Goal: Information Seeking & Learning: Learn about a topic

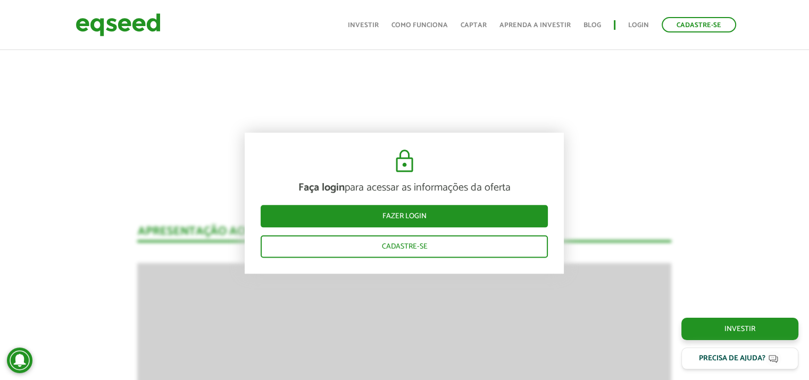
scroll to position [1271, 0]
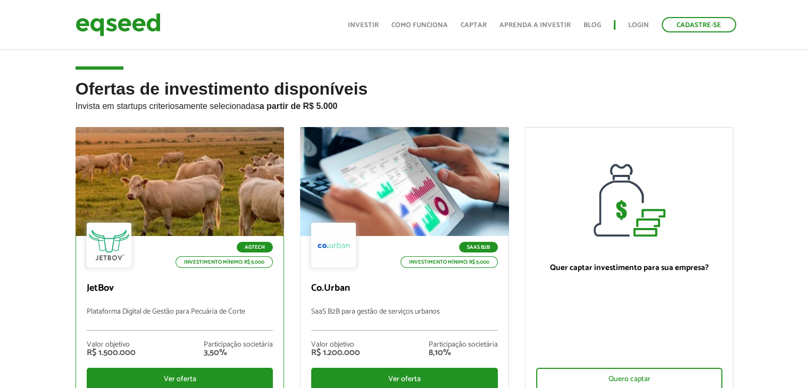
scroll to position [170, 0]
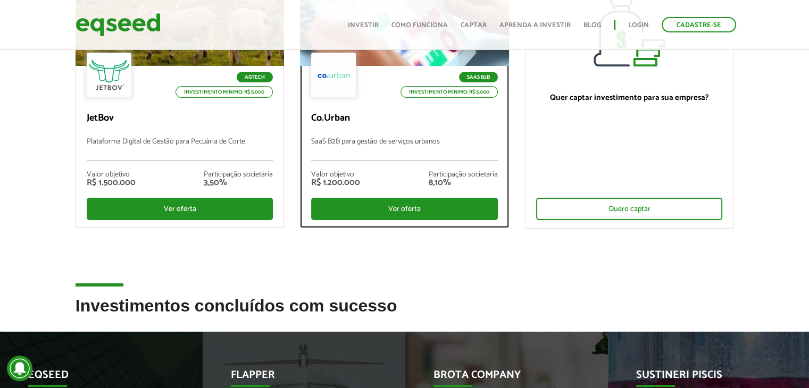
click at [393, 169] on div "Valor objetivo R$ 1.200.000 Participação societária 8,10%" at bounding box center [404, 179] width 187 height 37
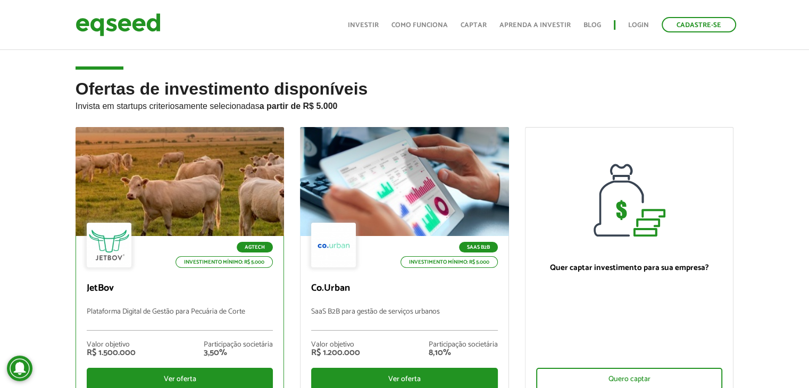
scroll to position [170, 0]
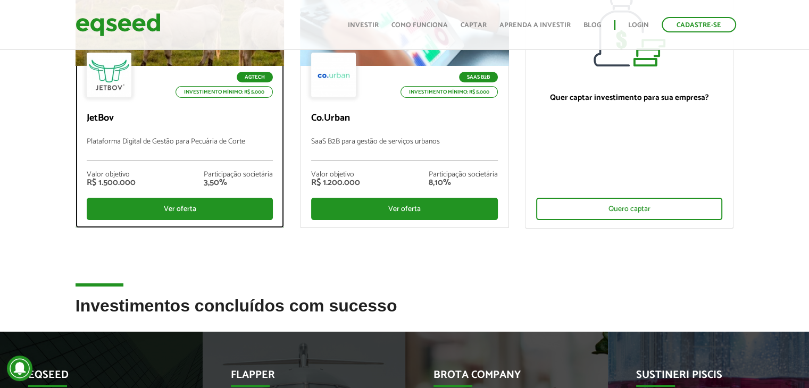
click at [166, 154] on p "Plataforma Digital de Gestão para Pecuária de Corte" at bounding box center [180, 149] width 187 height 23
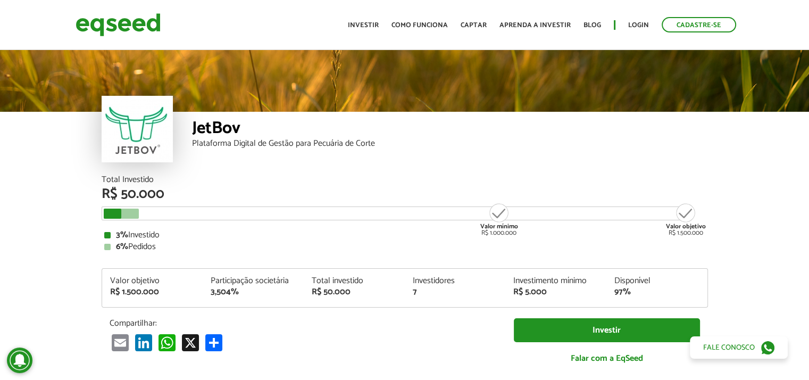
scroll to position [1268, 0]
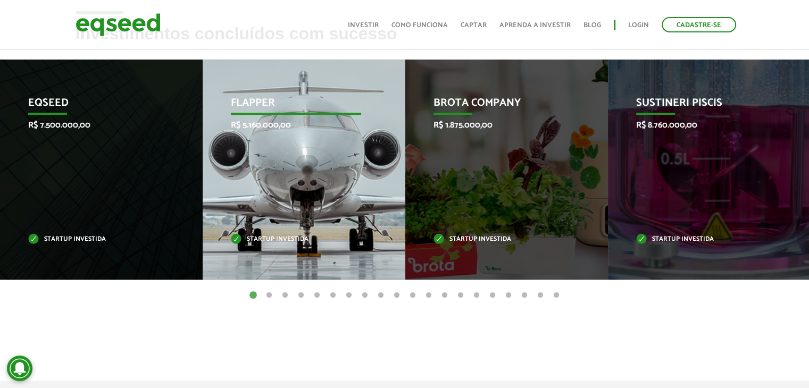
scroll to position [447, 0]
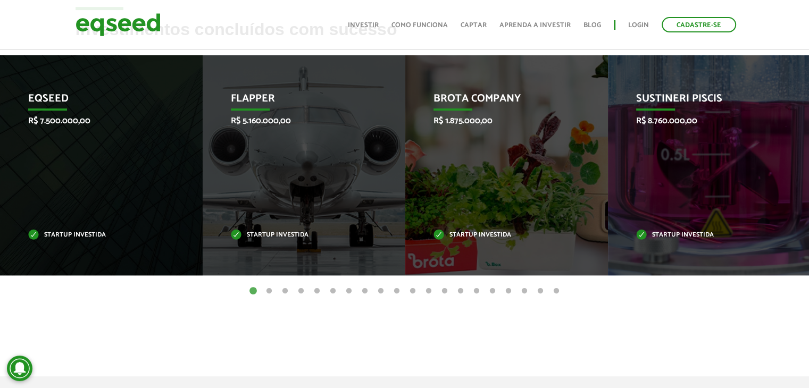
click at [268, 290] on button "2" at bounding box center [269, 291] width 11 height 11
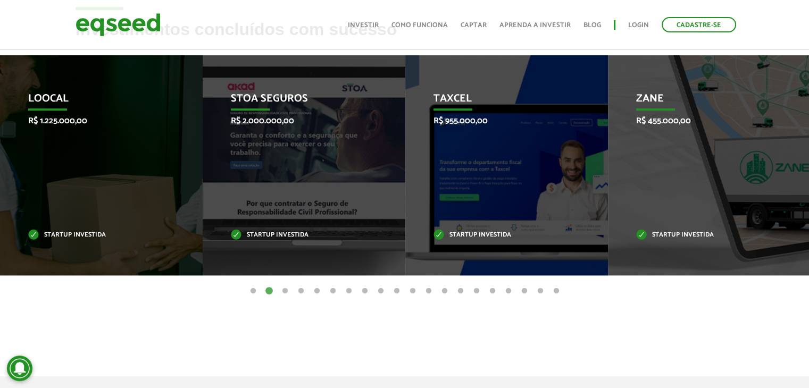
click at [285, 290] on button "3" at bounding box center [285, 291] width 11 height 11
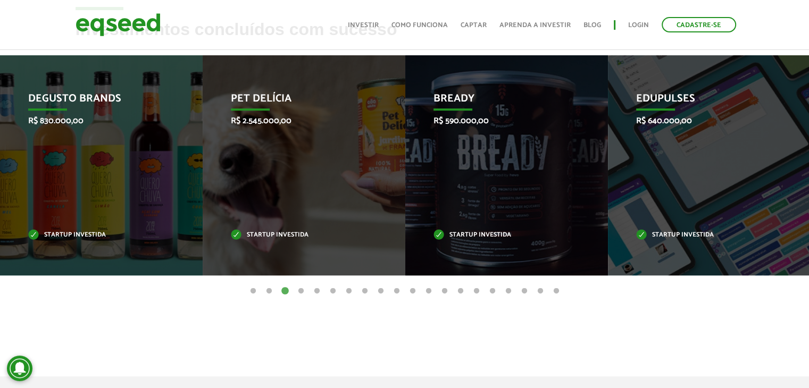
click at [305, 290] on button "4" at bounding box center [301, 291] width 11 height 11
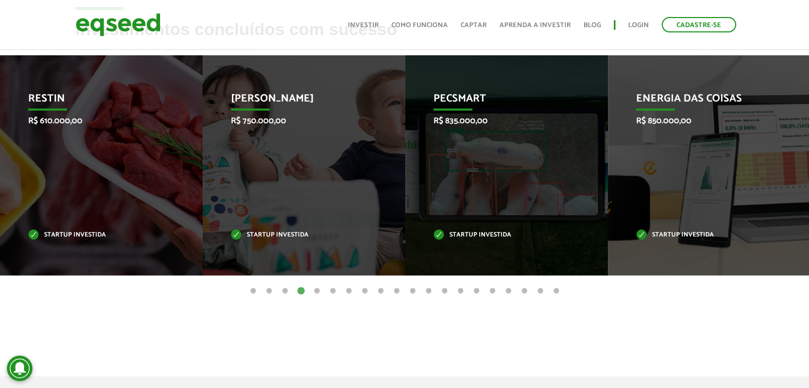
click at [318, 289] on button "5" at bounding box center [317, 291] width 11 height 11
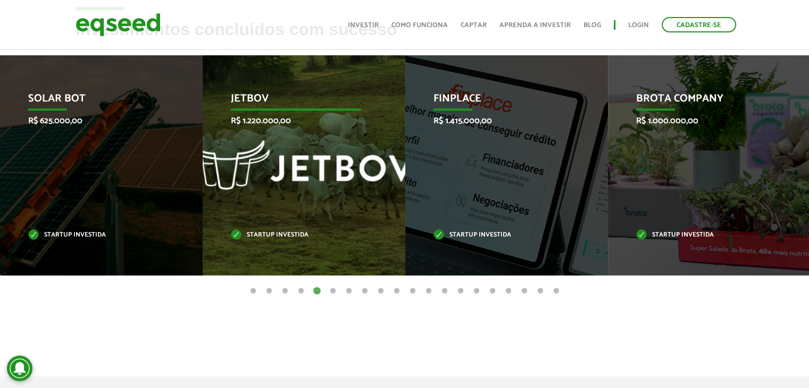
click at [307, 156] on div "JetBov R$ 1.220.000,00 Startup investida" at bounding box center [296, 165] width 187 height 220
click at [308, 205] on div "JetBov R$ 1.220.000,00 Startup investida" at bounding box center [296, 165] width 187 height 220
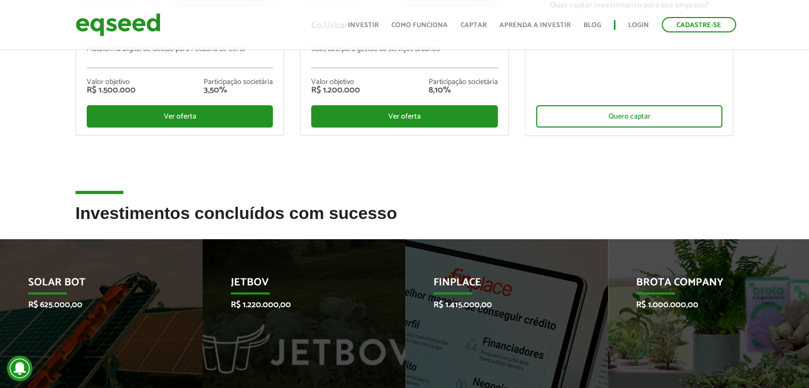
scroll to position [393, 0]
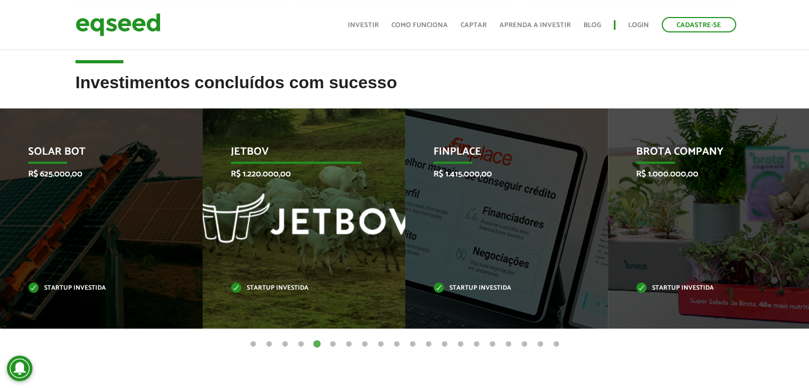
drag, startPoint x: 269, startPoint y: 173, endPoint x: 253, endPoint y: 185, distance: 19.8
click at [253, 185] on div "JetBov R$ 1.220.000,00 Startup investida" at bounding box center [296, 218] width 187 height 220
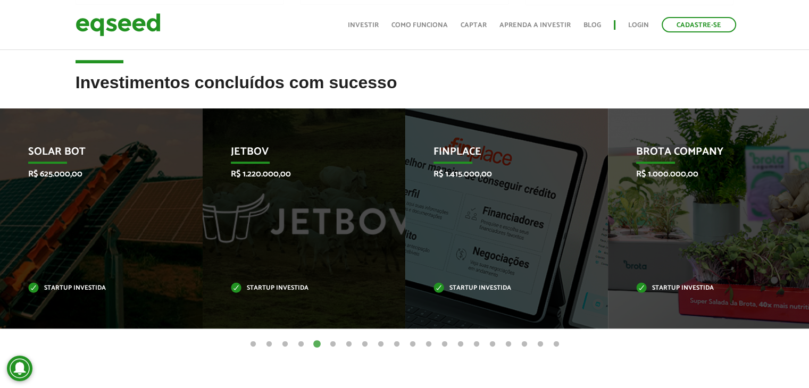
click at [334, 343] on button "6" at bounding box center [333, 344] width 11 height 11
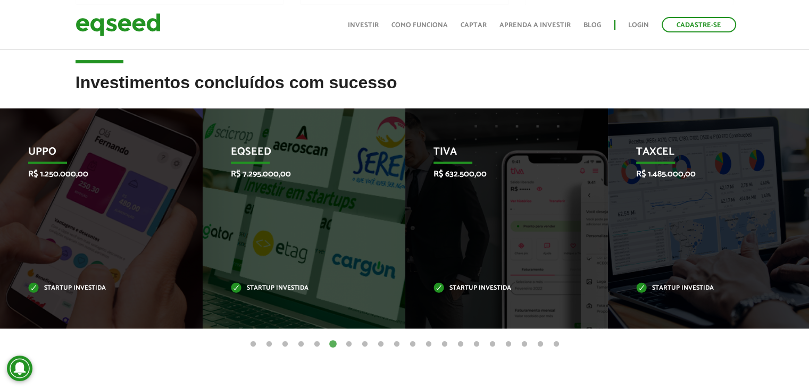
click at [350, 345] on button "7" at bounding box center [348, 344] width 11 height 11
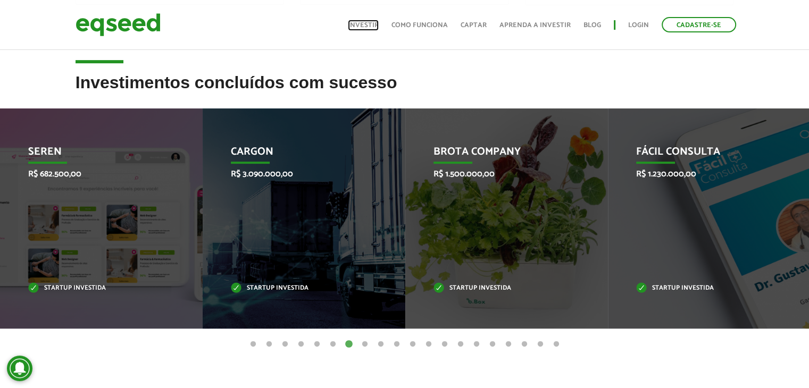
click at [374, 28] on link "Investir" at bounding box center [363, 25] width 31 height 7
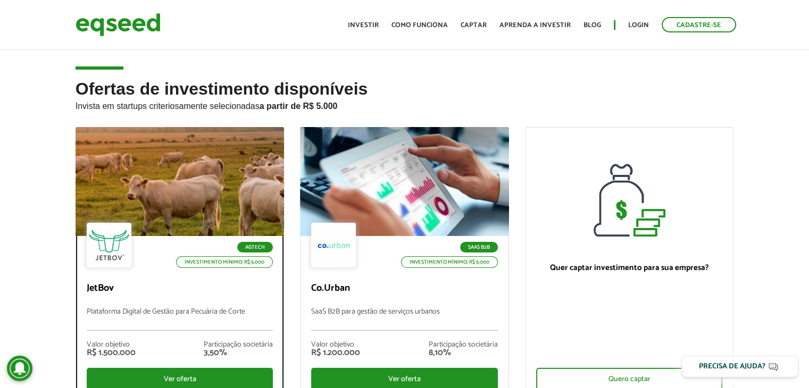
click at [221, 276] on div "Agtech Investimento mínimo: R$ 5.000 JetBov Plataforma Digital de Gestão para P…" at bounding box center [180, 317] width 208 height 162
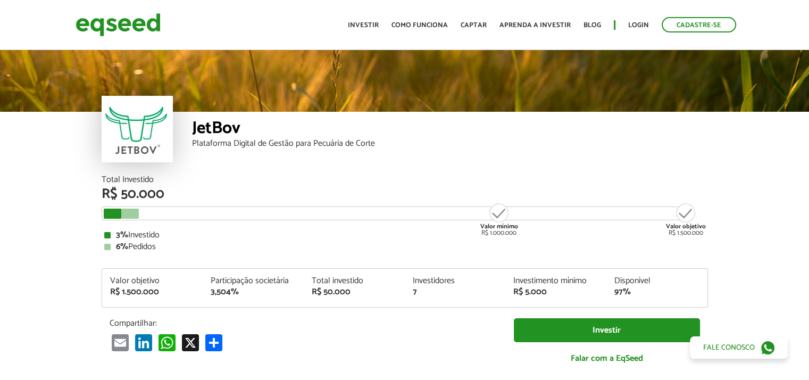
scroll to position [1268, 0]
